Goal: Navigation & Orientation: Find specific page/section

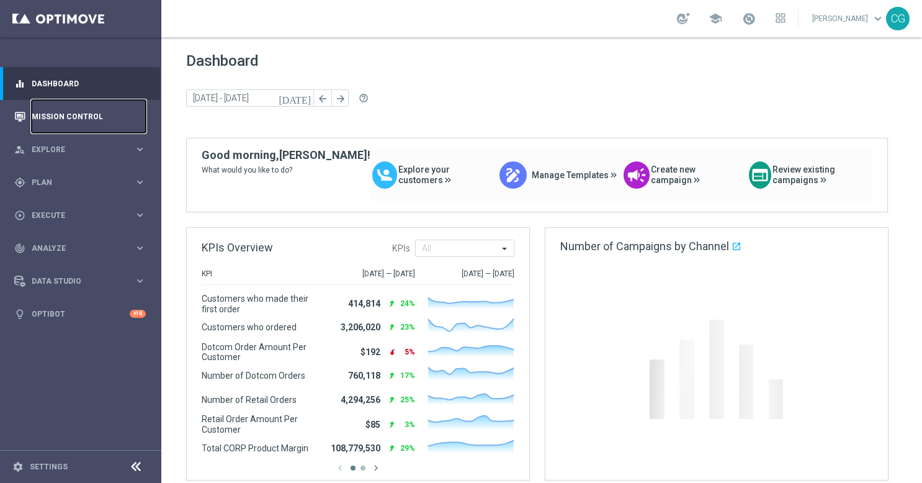
click at [53, 117] on link "Mission Control" at bounding box center [89, 116] width 114 height 33
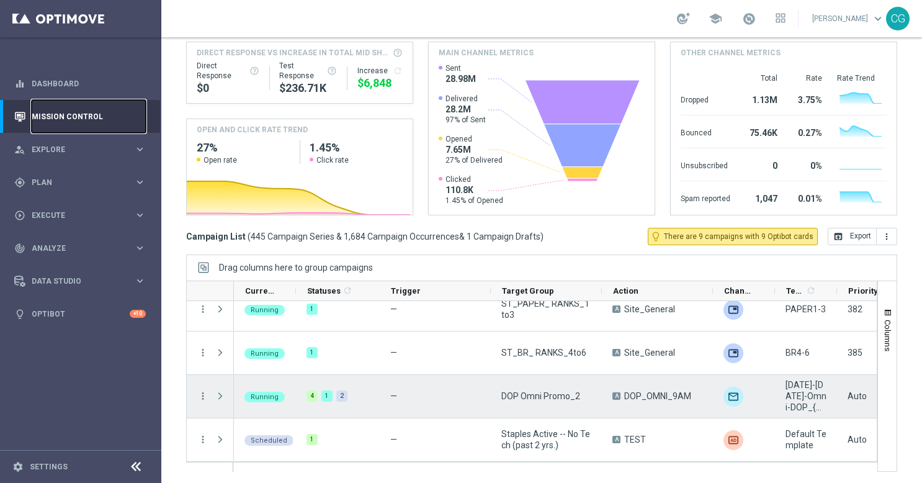
scroll to position [104, 0]
